Goal: Transaction & Acquisition: Purchase product/service

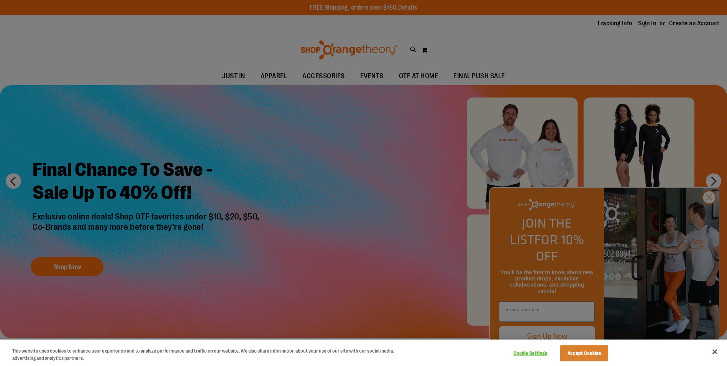
click at [562, 73] on div at bounding box center [363, 183] width 727 height 366
click at [717, 352] on button "Close" at bounding box center [715, 351] width 17 height 17
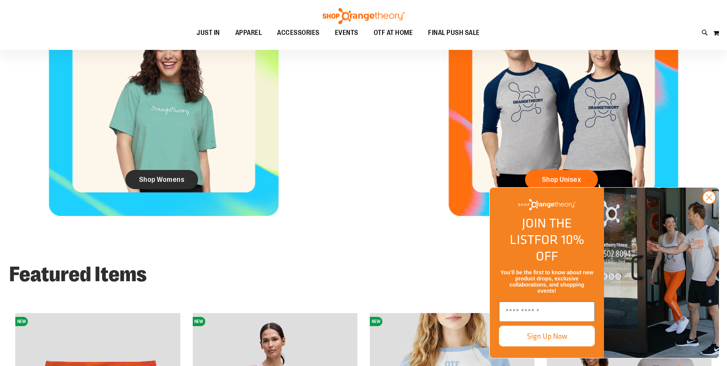
scroll to position [421, 0]
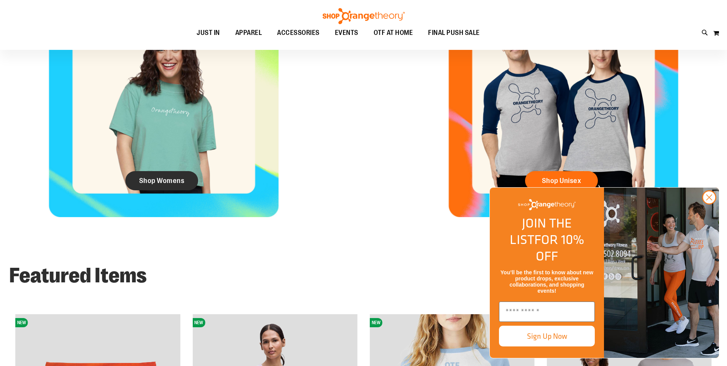
click at [163, 179] on span "Shop Womens" at bounding box center [162, 180] width 46 height 8
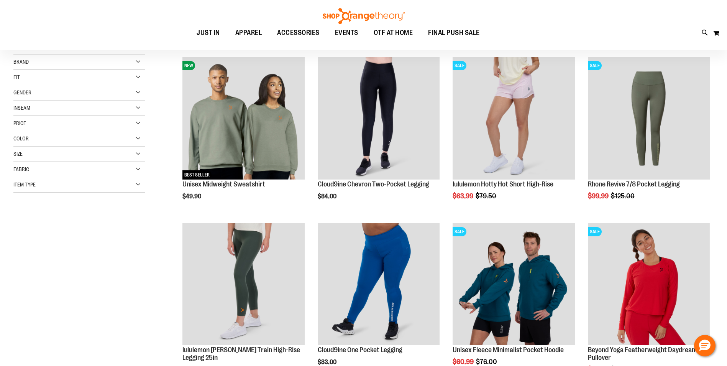
scroll to position [115, 0]
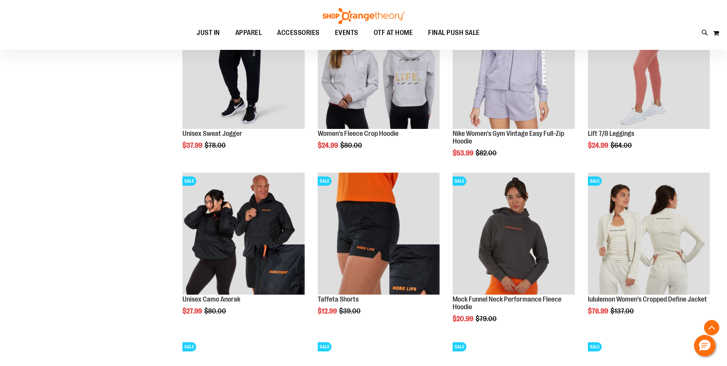
scroll to position [690, 0]
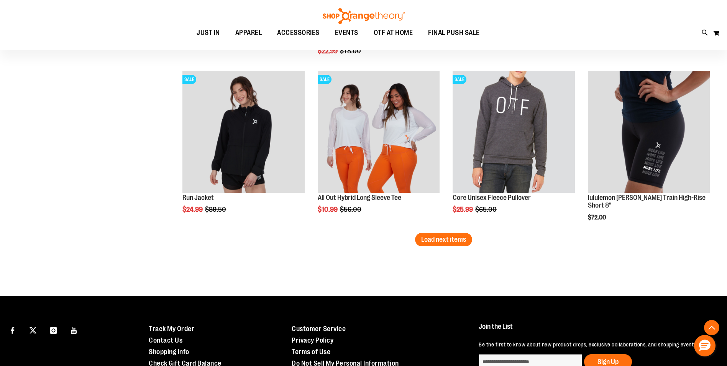
scroll to position [1418, 0]
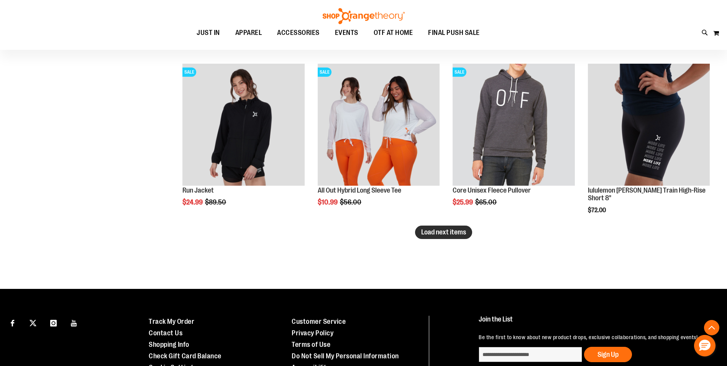
click at [419, 230] on button "Load next items" at bounding box center [443, 231] width 57 height 13
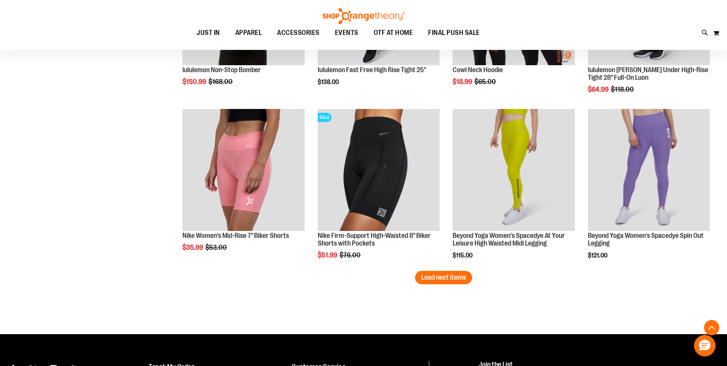
scroll to position [1955, 0]
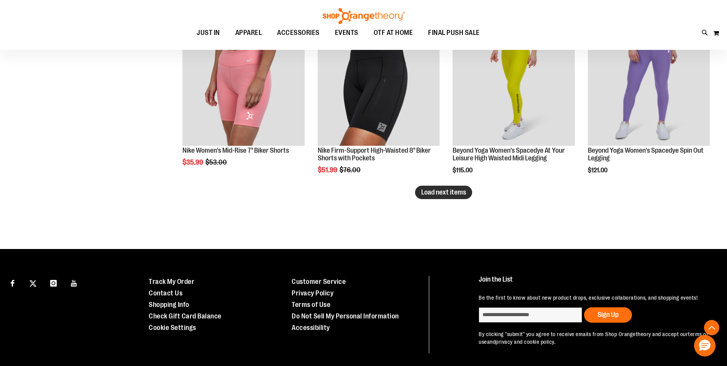
click at [456, 194] on span "Load next items" at bounding box center [443, 192] width 45 height 8
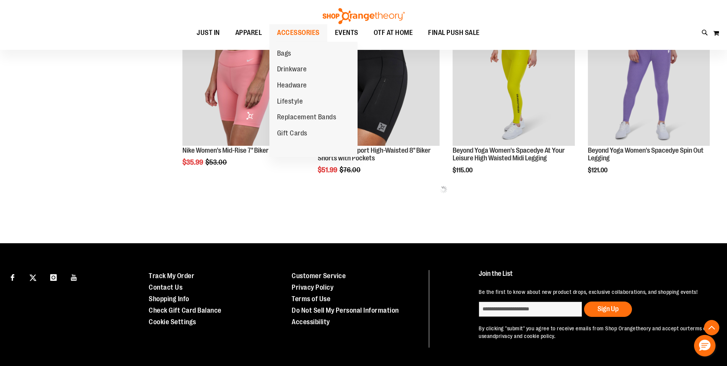
click at [291, 26] on span "ACCESSORIES" at bounding box center [298, 32] width 43 height 17
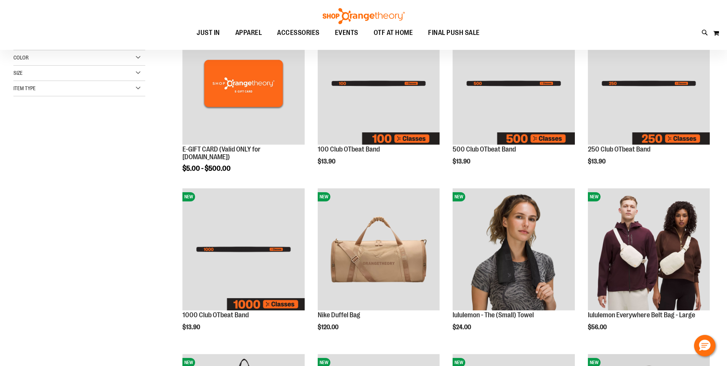
scroll to position [191, 0]
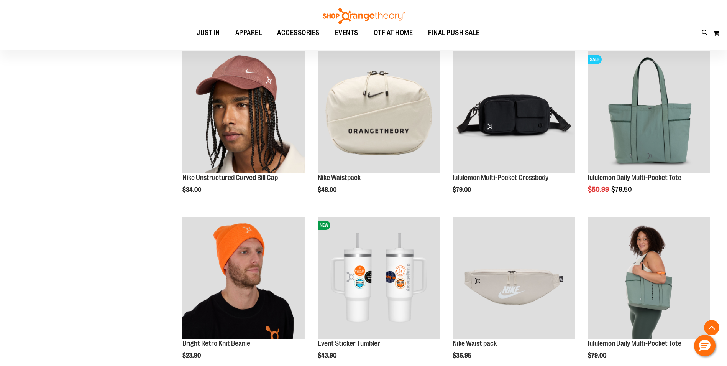
scroll to position [613, 0]
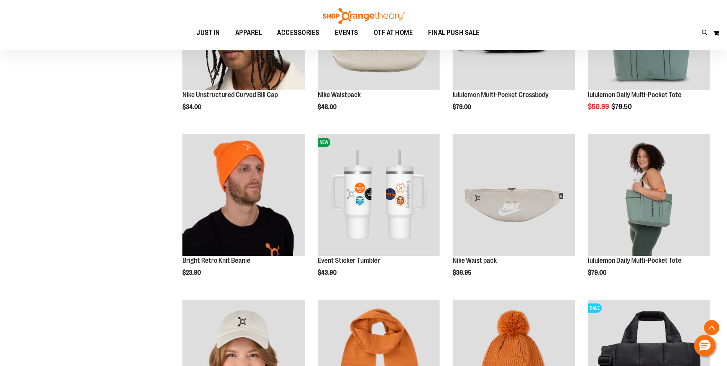
scroll to position [613, 0]
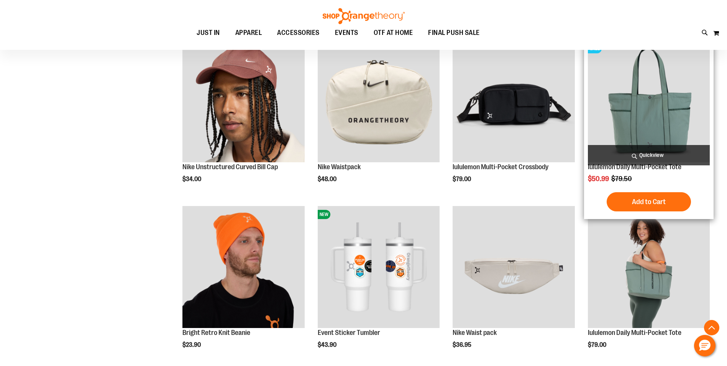
click at [662, 136] on img "product" at bounding box center [649, 101] width 122 height 122
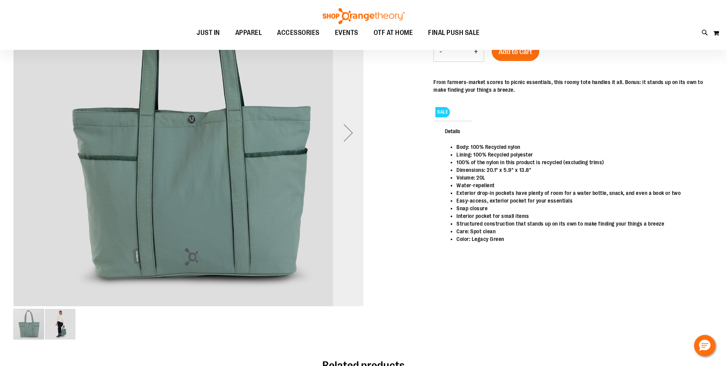
scroll to position [30, 0]
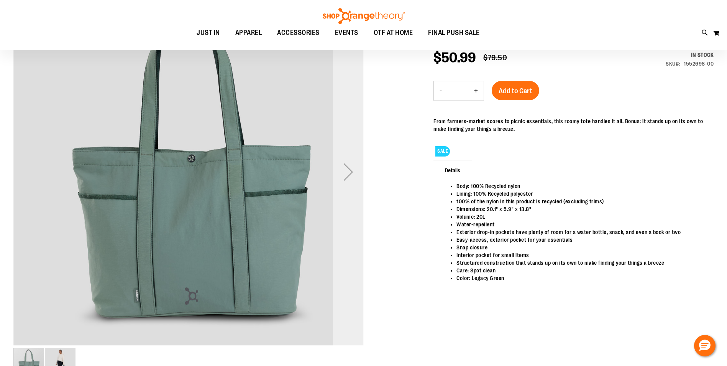
click at [344, 168] on div "Next" at bounding box center [348, 171] width 31 height 31
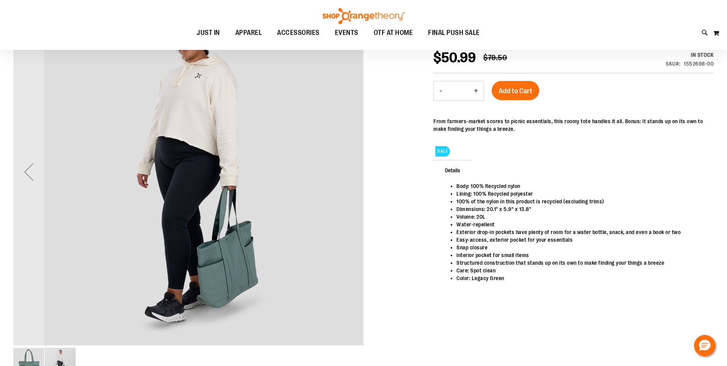
scroll to position [0, 0]
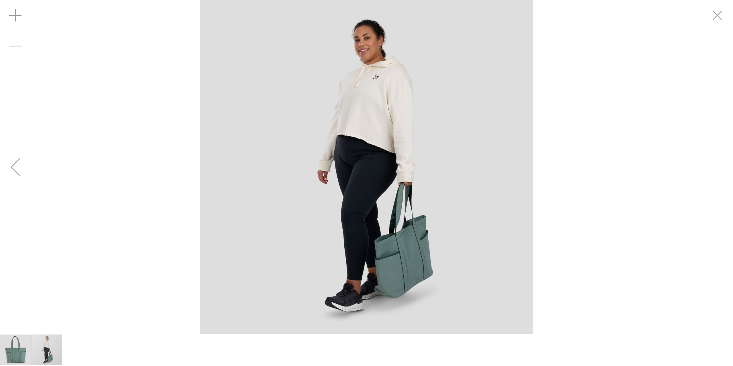
click at [20, 173] on div "Previous" at bounding box center [15, 166] width 31 height 31
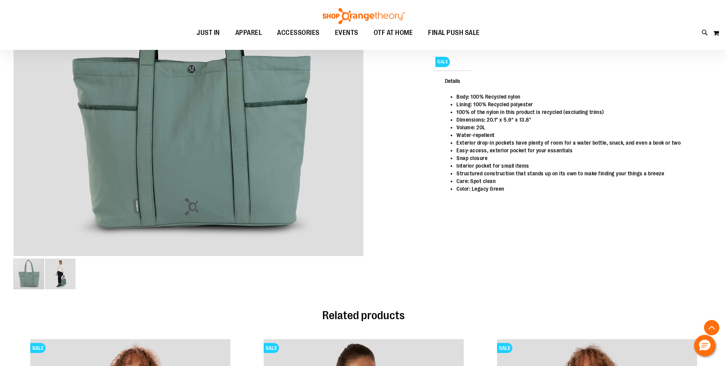
scroll to position [115, 0]
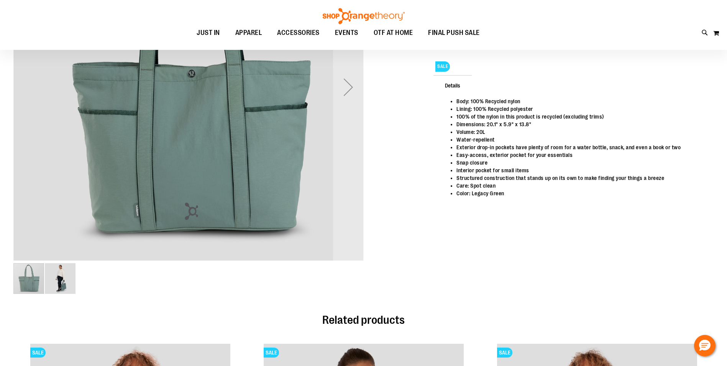
click at [60, 283] on img "image 2 of 2" at bounding box center [60, 278] width 31 height 31
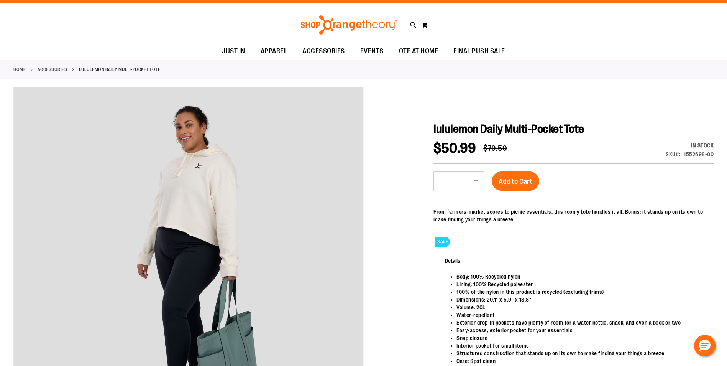
scroll to position [0, 0]
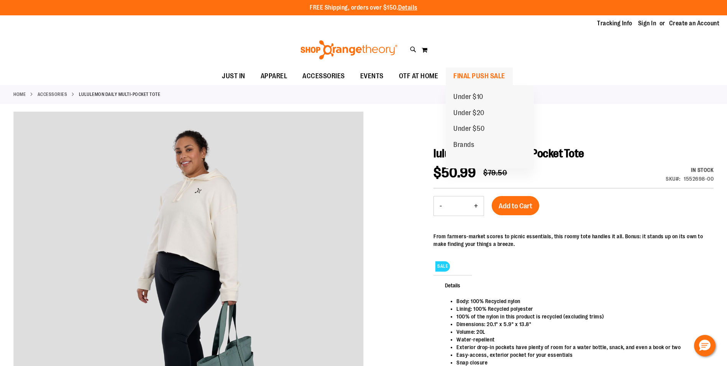
click at [487, 77] on span "FINAL PUSH SALE" at bounding box center [480, 75] width 52 height 17
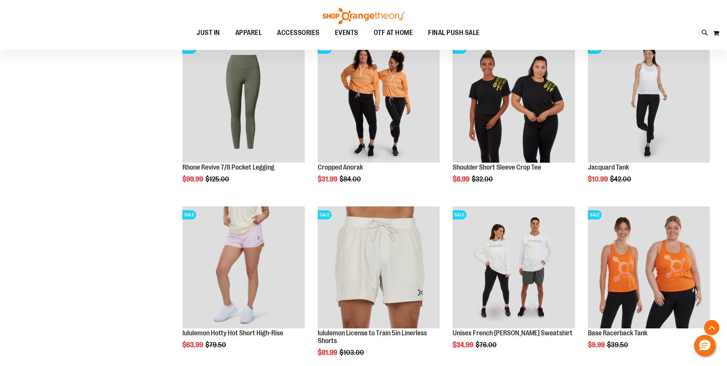
scroll to position [613, 0]
